Goal: Information Seeking & Learning: Learn about a topic

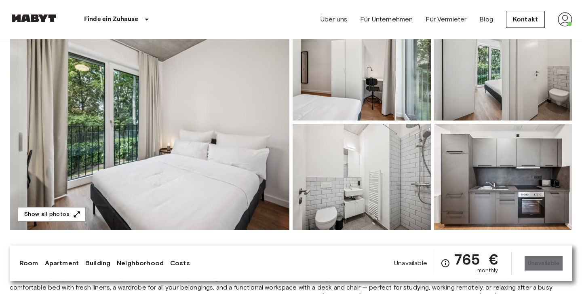
scroll to position [89, 0]
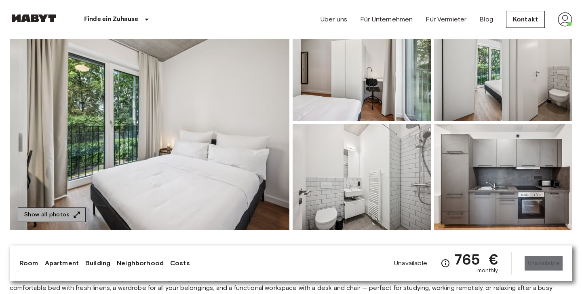
click at [54, 215] on button "Show all photos" at bounding box center [52, 214] width 68 height 15
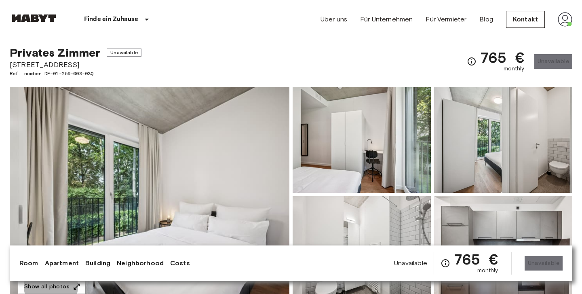
scroll to position [0, 0]
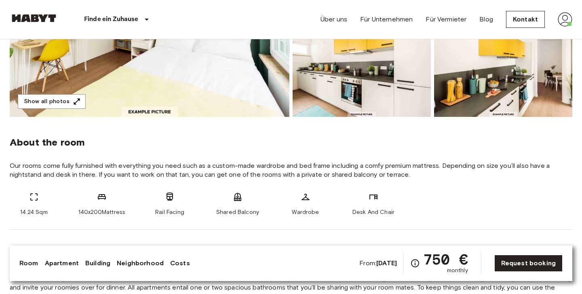
scroll to position [203, 0]
click at [356, 177] on span "Our rooms come fully furnished with everything you need such as a custom-made w…" at bounding box center [291, 170] width 563 height 18
click at [381, 180] on div "About the room Our rooms come fully furnished with everything you need such as …" at bounding box center [291, 172] width 563 height 113
click at [305, 179] on div "About the room Our rooms come fully furnished with everything you need such as …" at bounding box center [291, 172] width 563 height 113
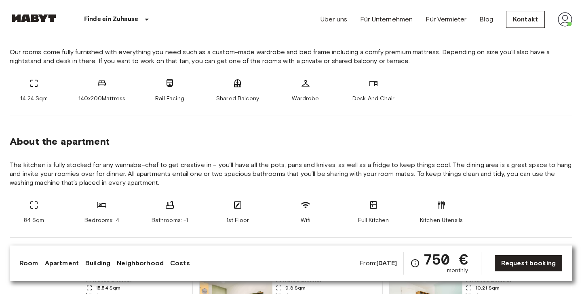
scroll to position [315, 0]
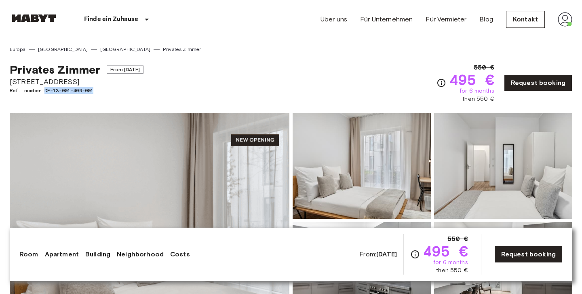
drag, startPoint x: 46, startPoint y: 91, endPoint x: 126, endPoint y: 92, distance: 79.6
click at [125, 93] on span "Ref. number DE-13-001-409-001" at bounding box center [77, 90] width 134 height 7
copy span "DE-13-001-409-001"
